Goal: Information Seeking & Learning: Understand process/instructions

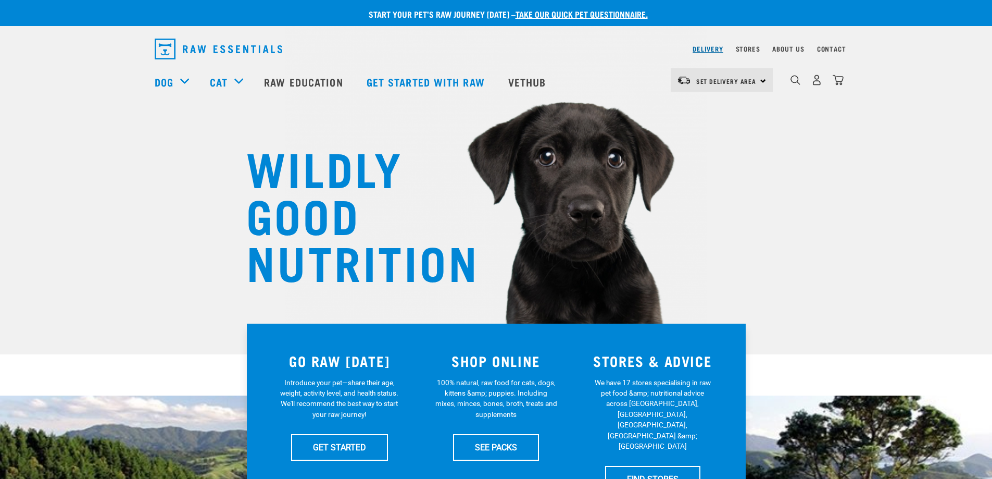
click at [716, 51] on link "Delivery" at bounding box center [708, 49] width 30 height 4
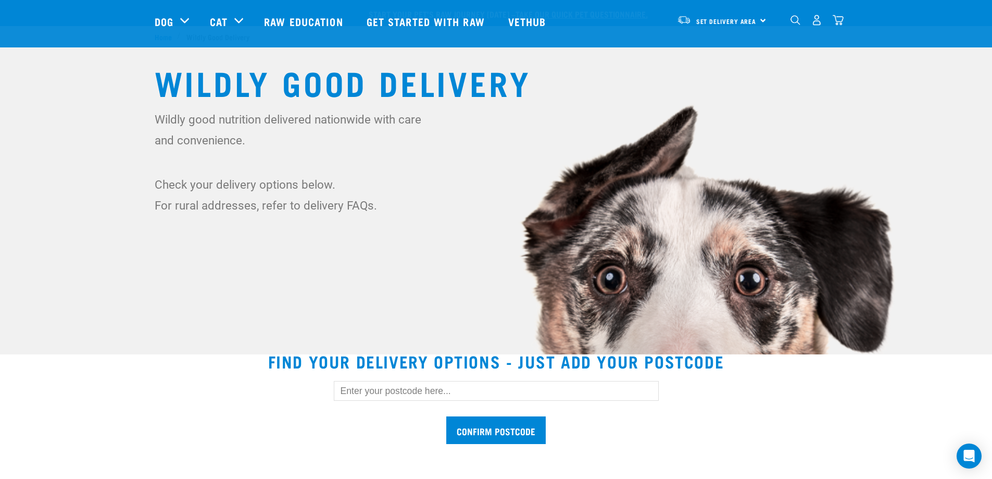
scroll to position [104, 0]
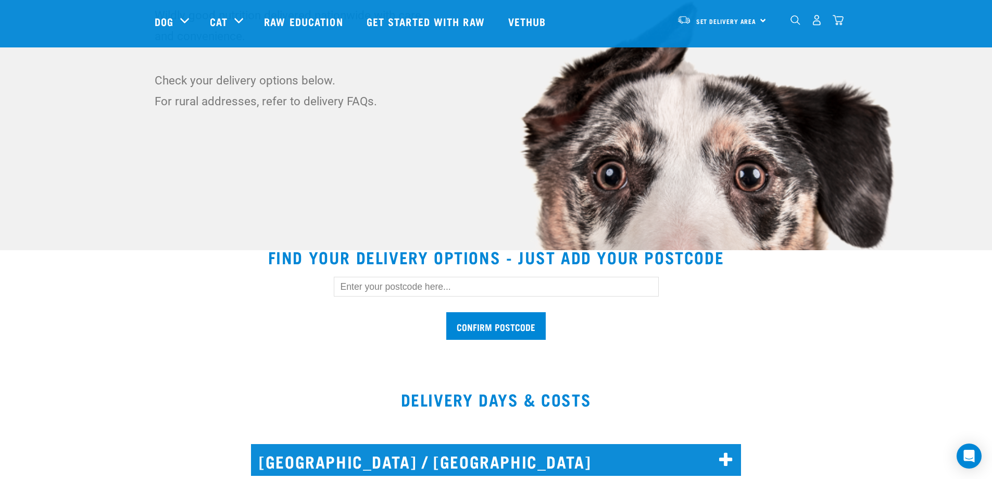
click at [407, 286] on input "text" at bounding box center [496, 286] width 325 height 20
type input "2697"
click at [513, 323] on input "Confirm postcode" at bounding box center [495, 326] width 99 height 28
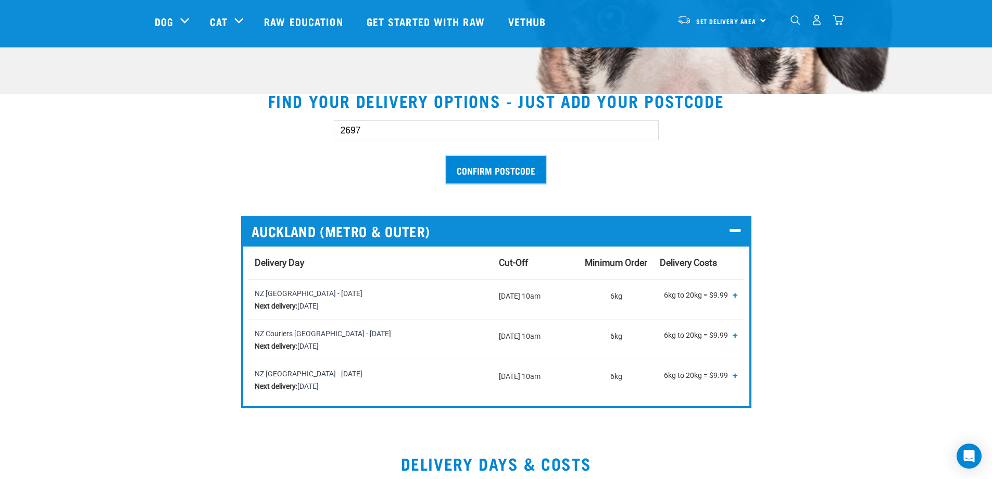
scroll to position [312, 0]
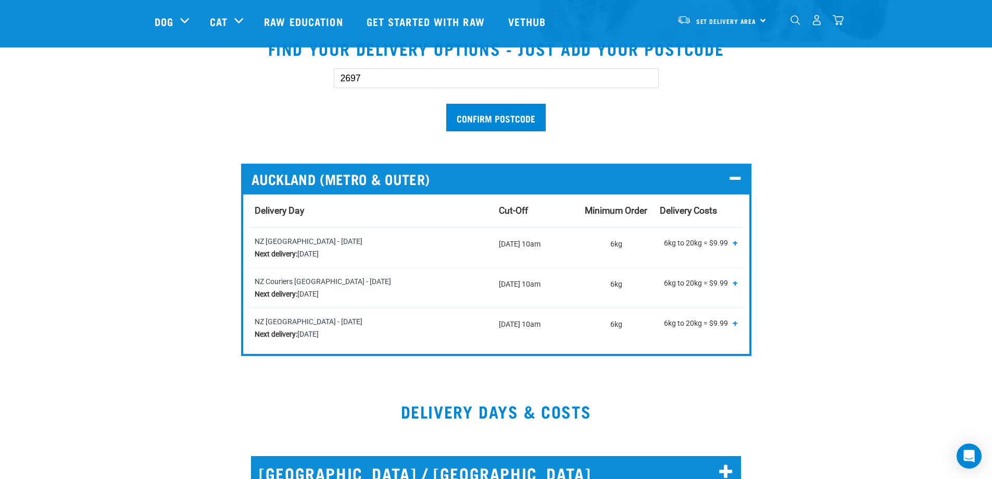
click at [735, 241] on span "+" at bounding box center [735, 242] width 5 height 10
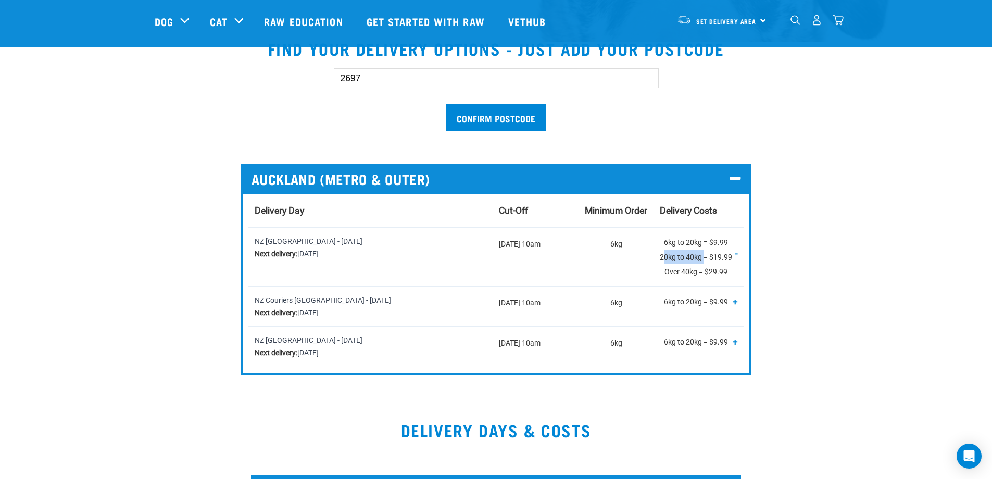
drag, startPoint x: 663, startPoint y: 263, endPoint x: 706, endPoint y: 261, distance: 42.7
click at [706, 261] on p "6kg to 20kg = $9.99 20kg to 40kg = $19.99 Over 40kg = $29.99 + -" at bounding box center [699, 257] width 78 height 44
drag, startPoint x: 667, startPoint y: 276, endPoint x: 698, endPoint y: 274, distance: 31.3
click at [698, 274] on p "6kg to 20kg = $9.99 20kg to 40kg = $19.99 Over 40kg = $29.99 + -" at bounding box center [699, 257] width 78 height 44
click at [788, 260] on div "2697 Confirm postcode AUCKLAND (METRO & OUTER) Delivery Day Cut-Off Minimum Ord…" at bounding box center [496, 213] width 700 height 323
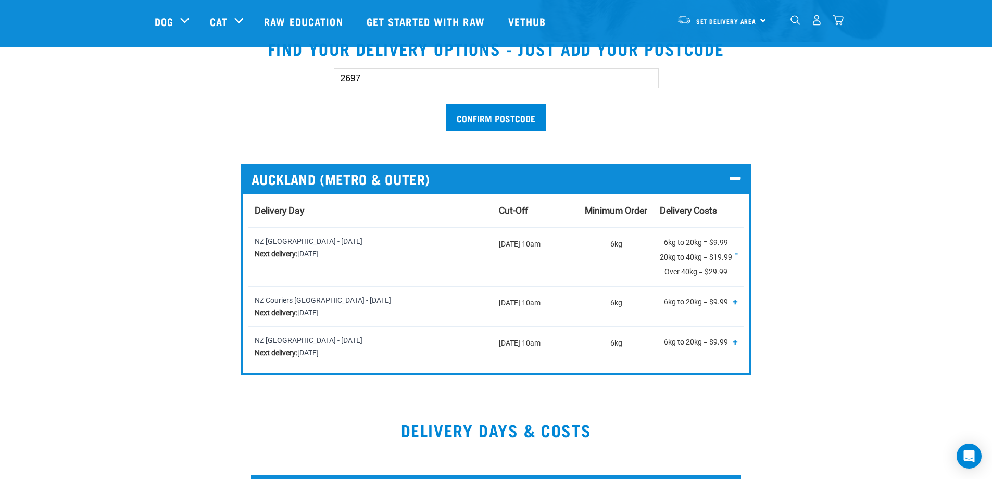
click at [722, 248] on p "6kg to 20kg = $9.99 20kg to 40kg = $19.99 Over 40kg = $29.99 + -" at bounding box center [699, 257] width 78 height 44
